Goal: Information Seeking & Learning: Learn about a topic

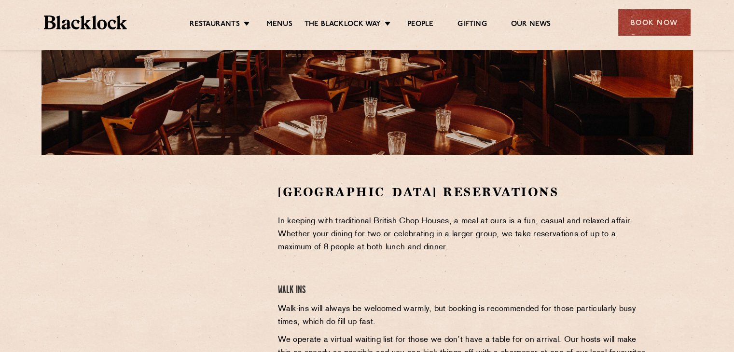
scroll to position [193, 0]
click at [266, 26] on link "Menus" at bounding box center [279, 25] width 26 height 11
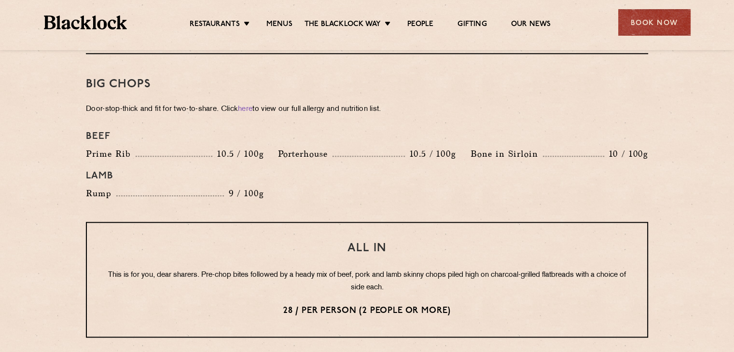
scroll to position [868, 0]
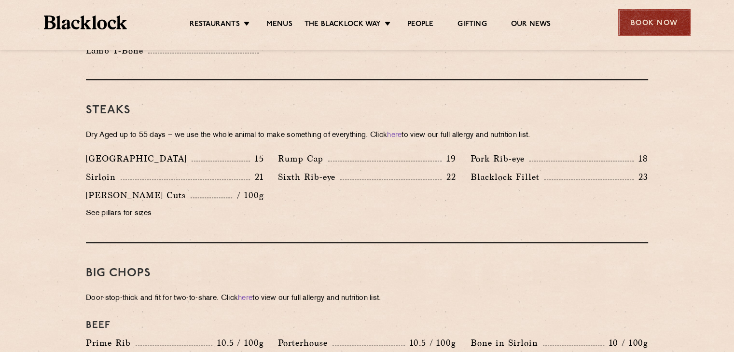
click at [646, 22] on div "Book Now" at bounding box center [654, 22] width 72 height 27
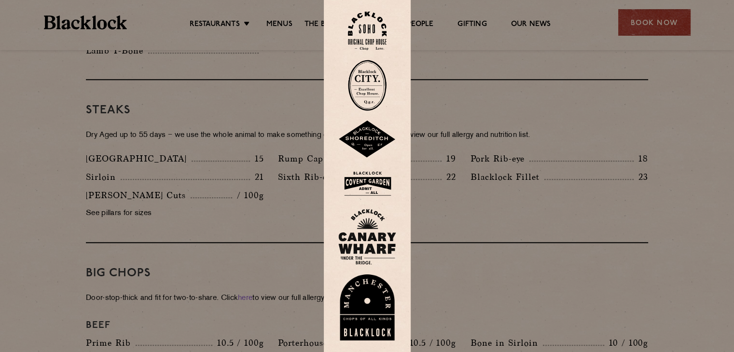
click at [378, 188] on img at bounding box center [367, 183] width 58 height 31
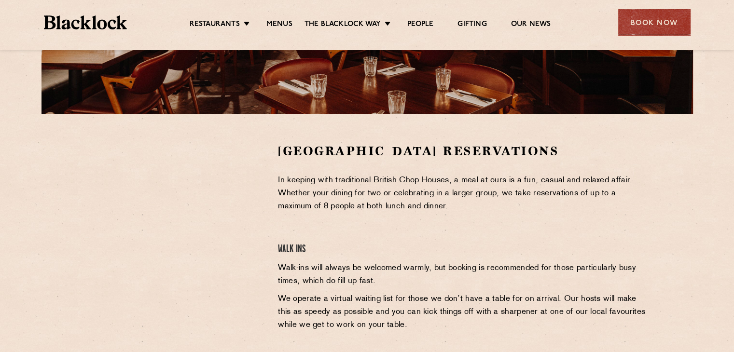
scroll to position [289, 0]
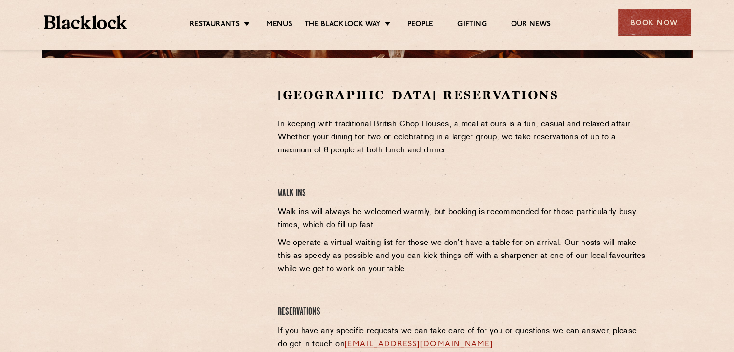
drag, startPoint x: 243, startPoint y: 153, endPoint x: 231, endPoint y: 161, distance: 14.1
click at [243, 153] on div at bounding box center [175, 159] width 178 height 145
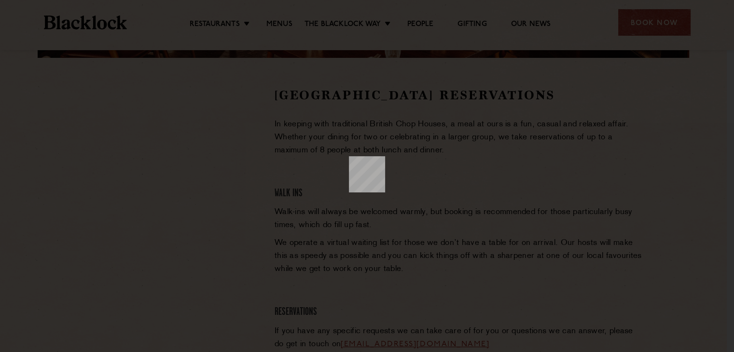
scroll to position [0, 0]
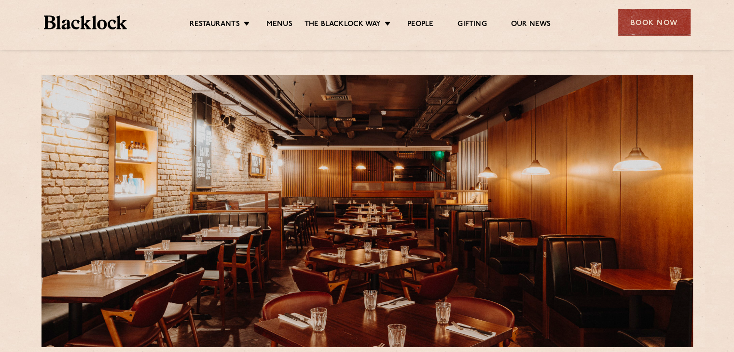
click at [634, 21] on div "Book Now" at bounding box center [654, 22] width 72 height 27
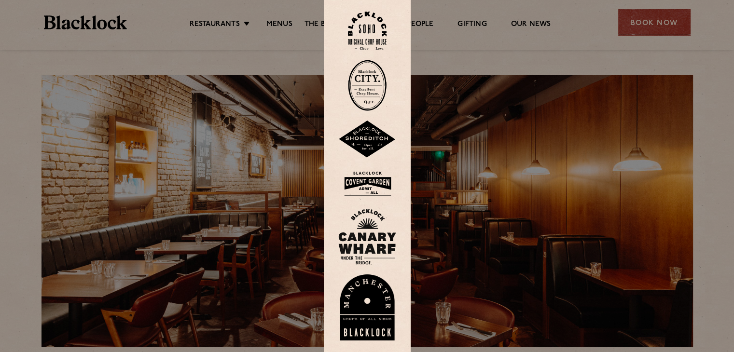
click at [376, 184] on img at bounding box center [367, 183] width 58 height 31
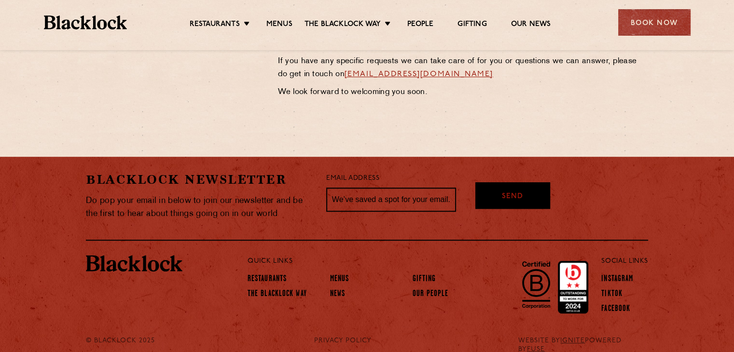
scroll to position [574, 0]
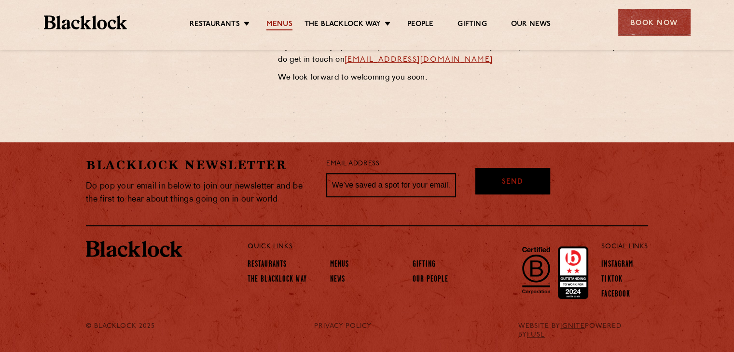
click at [271, 24] on link "Menus" at bounding box center [279, 25] width 26 height 11
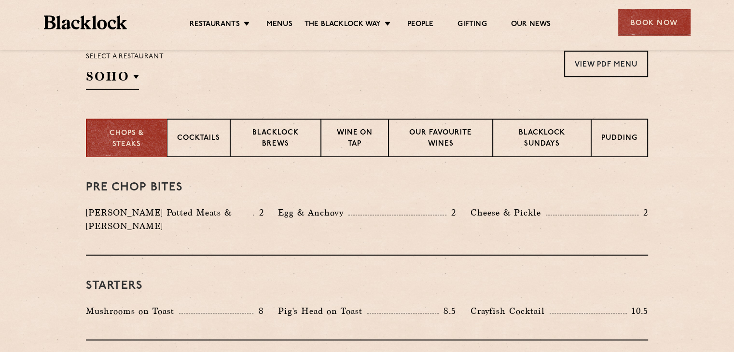
scroll to position [338, 0]
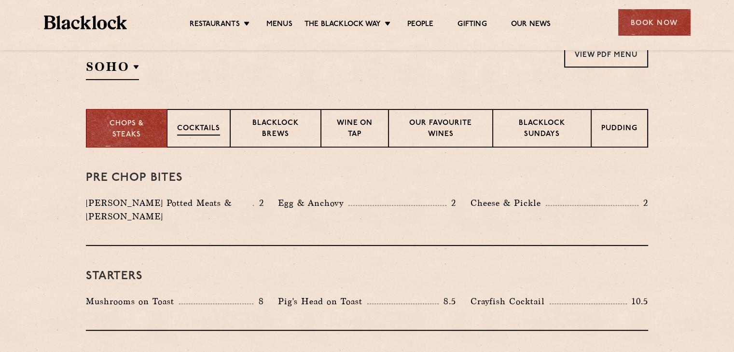
click at [193, 124] on p "Cocktails" at bounding box center [198, 129] width 43 height 12
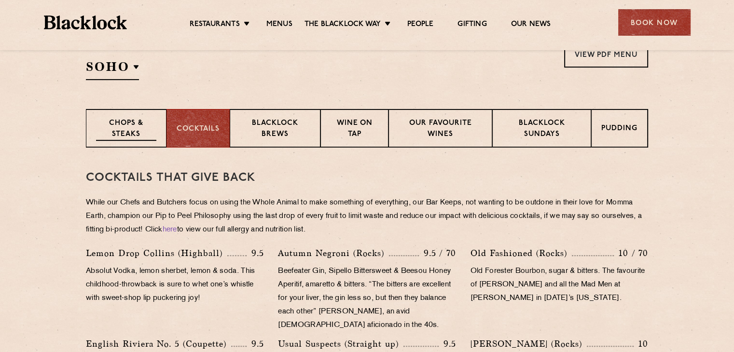
click at [120, 126] on p "Chops & Steaks" at bounding box center [126, 129] width 60 height 23
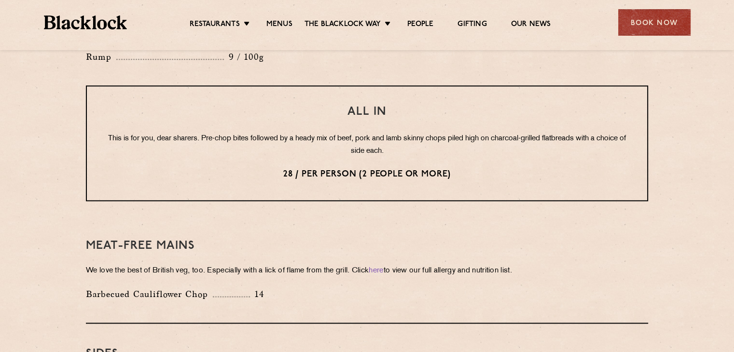
scroll to position [1158, 0]
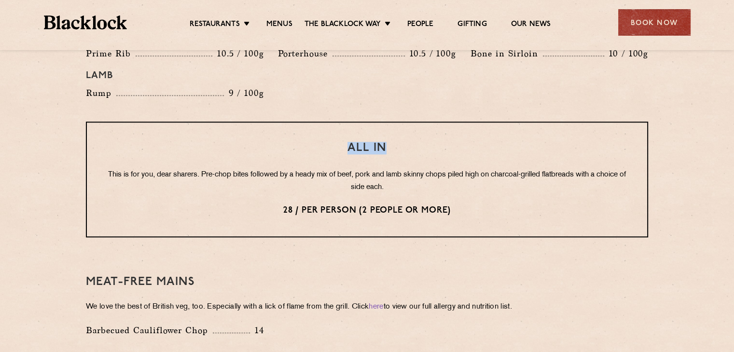
drag, startPoint x: 387, startPoint y: 132, endPoint x: 347, endPoint y: 133, distance: 39.6
click at [347, 142] on h3 "All In" at bounding box center [366, 148] width 521 height 13
copy h3 "All In"
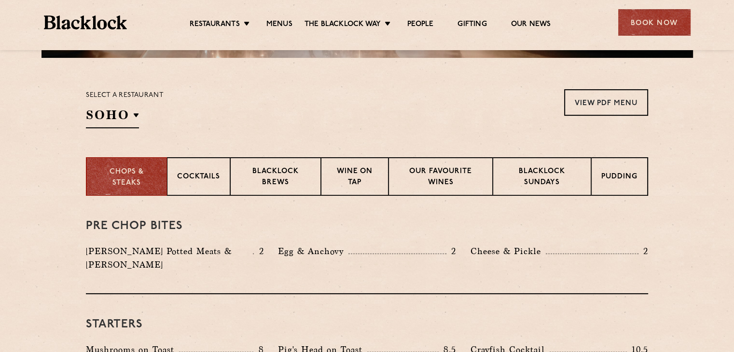
scroll to position [338, 0]
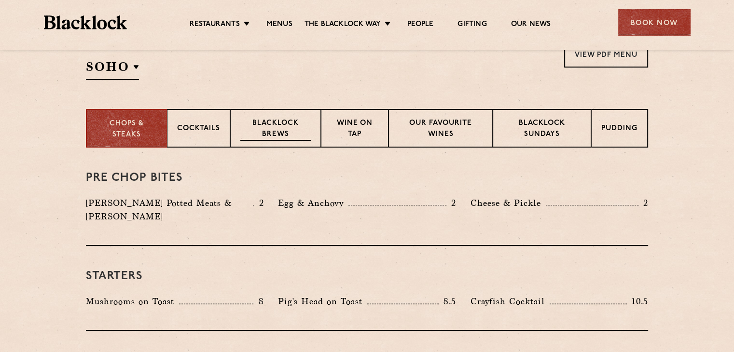
click at [270, 126] on p "Blacklock Brews" at bounding box center [275, 129] width 70 height 23
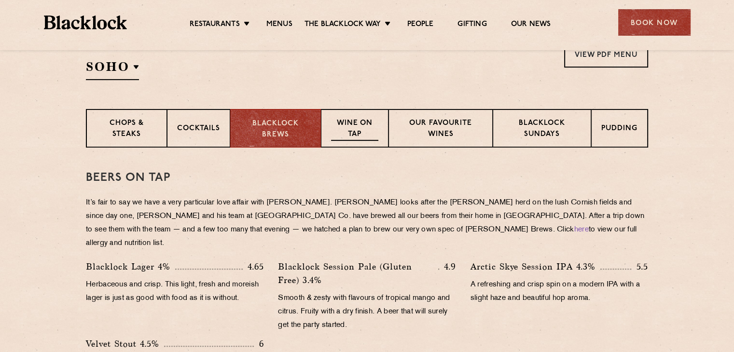
click at [349, 128] on p "Wine on Tap" at bounding box center [354, 129] width 47 height 23
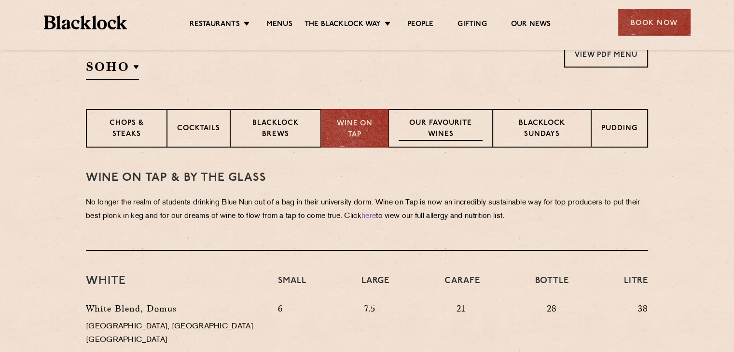
click at [451, 126] on p "Our favourite wines" at bounding box center [439, 129] width 83 height 23
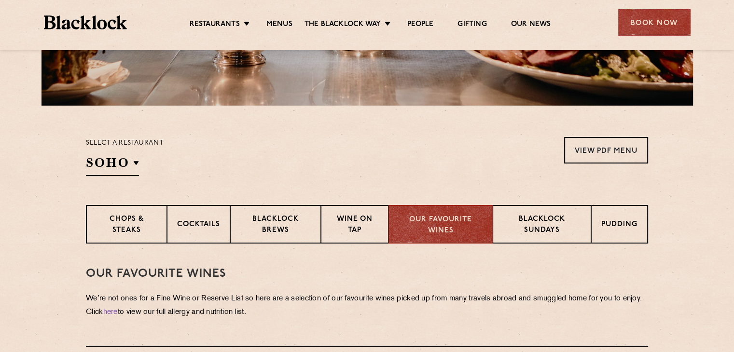
scroll to position [241, 0]
click at [523, 227] on p "Blacklock Sundays" at bounding box center [542, 226] width 78 height 23
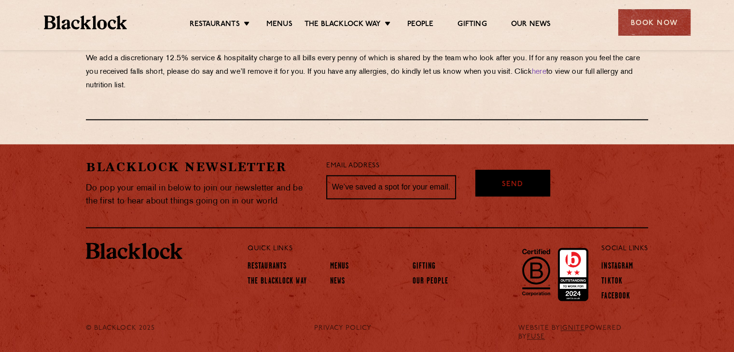
scroll to position [1150, 0]
